Goal: Task Accomplishment & Management: Use online tool/utility

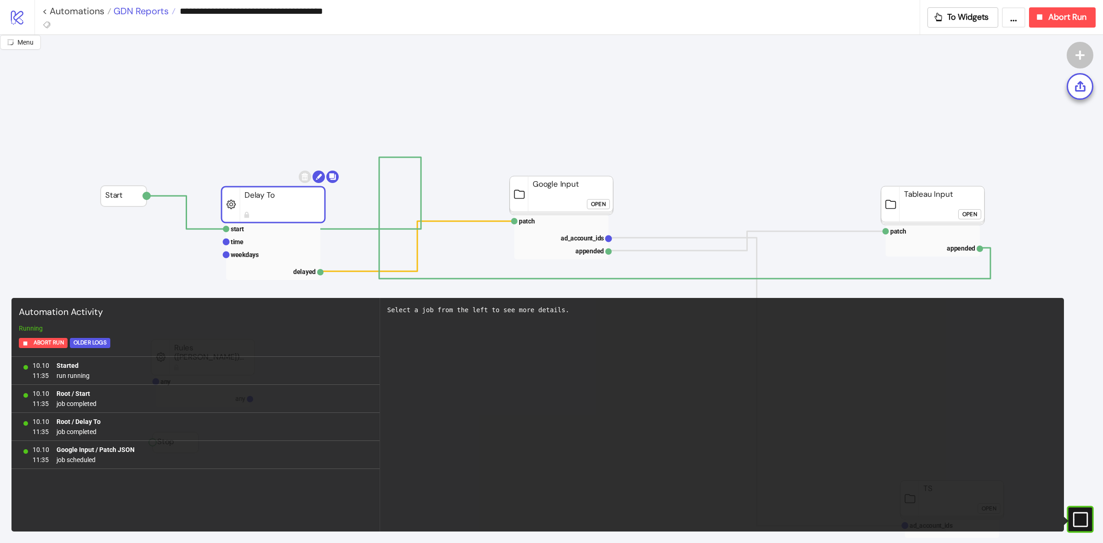
click at [149, 12] on span "GDN Reports" at bounding box center [139, 11] width 57 height 12
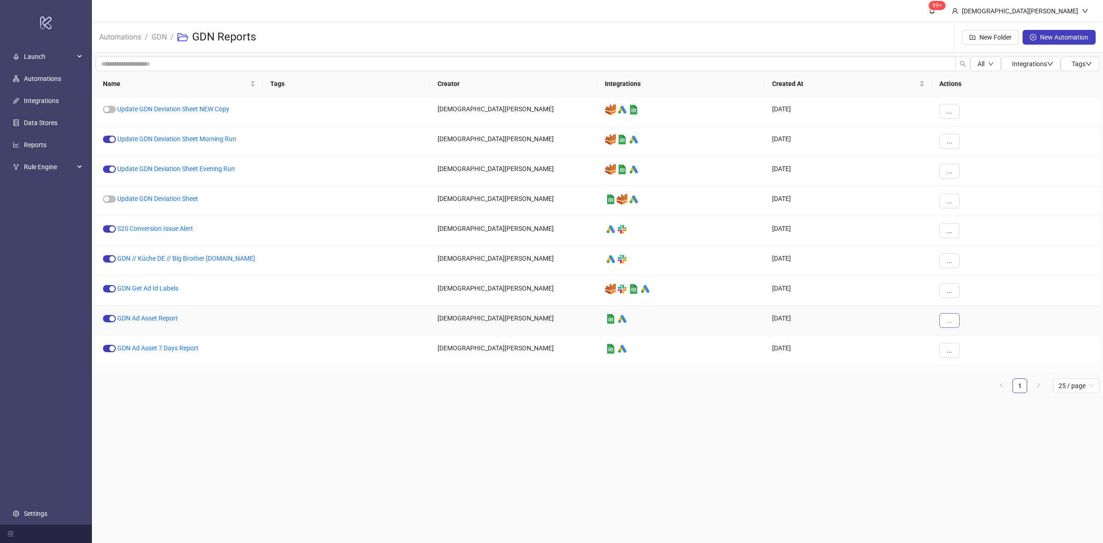
click at [952, 319] on button "..." at bounding box center [949, 320] width 20 height 15
click at [978, 403] on span "Duplicate" at bounding box center [970, 404] width 27 height 10
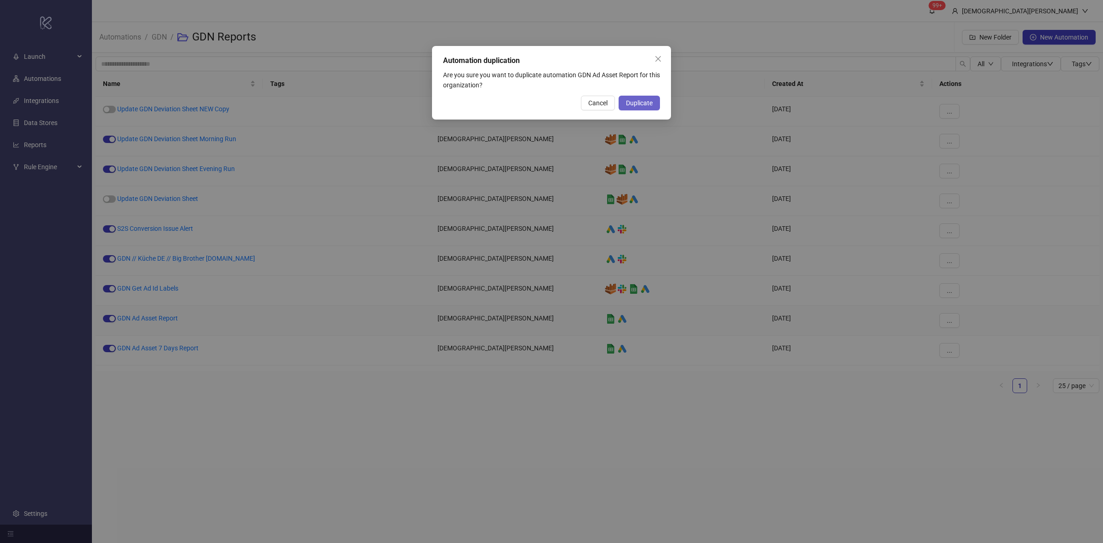
click at [639, 100] on span "Duplicate" at bounding box center [639, 102] width 27 height 7
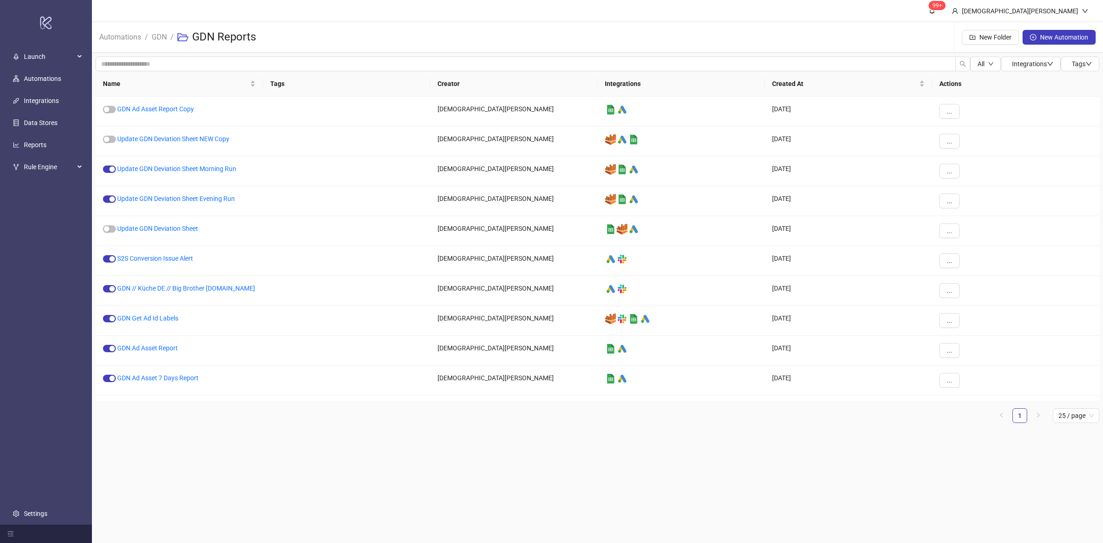
click at [506, 438] on main "99+ [DEMOGRAPHIC_DATA][PERSON_NAME] Automations / GDN / GDN Reports New Folder …" at bounding box center [597, 271] width 1011 height 543
click at [600, 451] on main "99+ [DEMOGRAPHIC_DATA][PERSON_NAME] Automations / GDN / GDN Reports New Folder …" at bounding box center [597, 271] width 1011 height 543
click at [311, 492] on main "99+ [DEMOGRAPHIC_DATA][PERSON_NAME] Automations / GDN / GDN Reports New Folder …" at bounding box center [597, 271] width 1011 height 543
drag, startPoint x: 159, startPoint y: 107, endPoint x: 187, endPoint y: 113, distance: 29.1
click at [159, 107] on link "GDN Ad Asset Report Copy" at bounding box center [155, 108] width 77 height 7
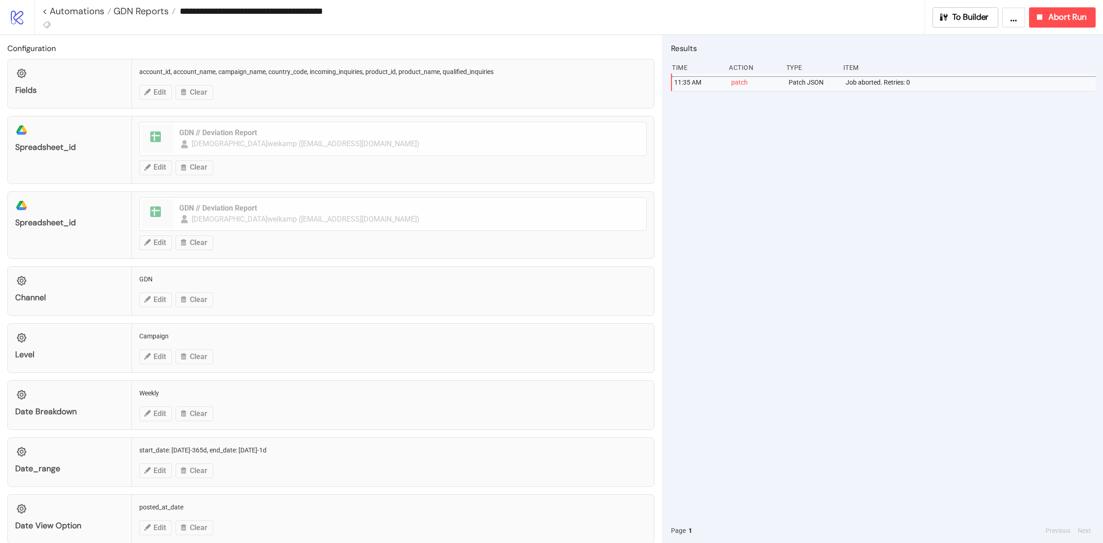
type input "**********"
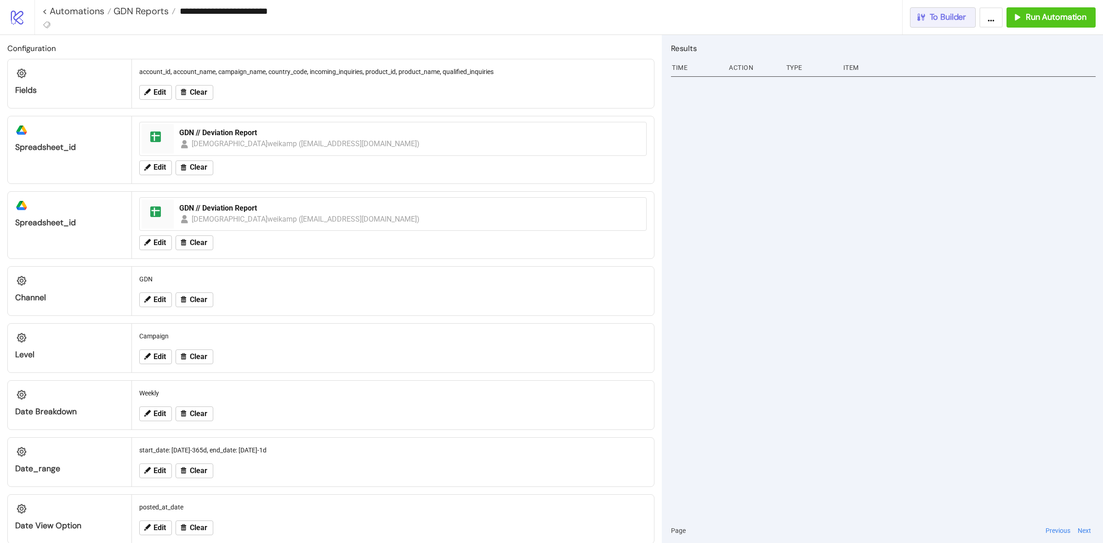
click at [952, 18] on span "To Builder" at bounding box center [948, 17] width 37 height 11
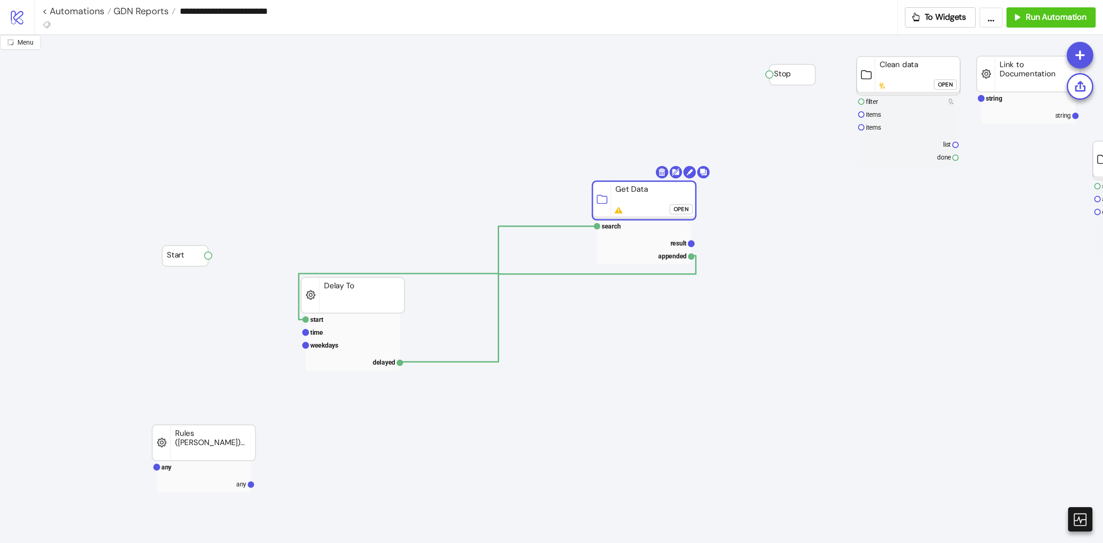
drag, startPoint x: 693, startPoint y: 319, endPoint x: 647, endPoint y: 193, distance: 134.3
click at [647, 193] on rect at bounding box center [643, 200] width 103 height 39
click div "Open"
